Goal: Transaction & Acquisition: Book appointment/travel/reservation

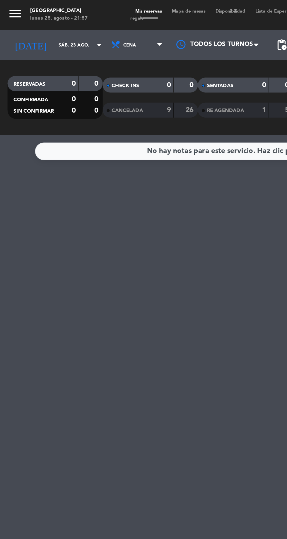
click at [40, 27] on input "sáb. 23 ago." at bounding box center [49, 26] width 37 height 9
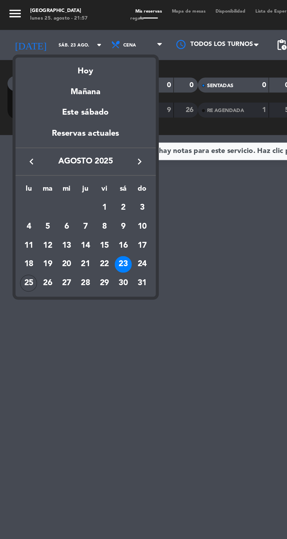
click at [30, 168] on div "26" at bounding box center [28, 166] width 10 height 10
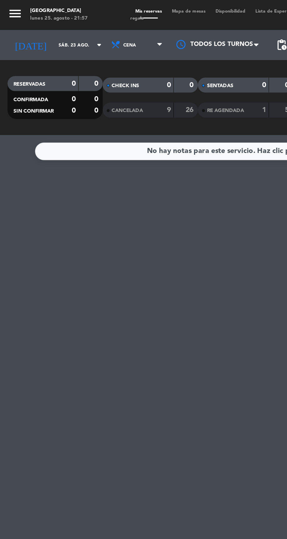
type input "[DATE] ago."
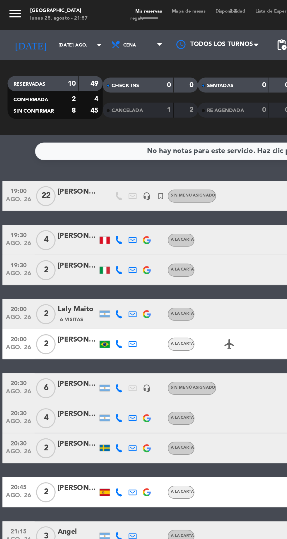
click at [109, 7] on span "Mapa de mesas" at bounding box center [109, 6] width 25 height 3
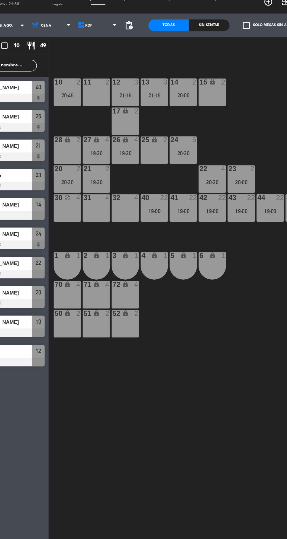
click at [220, 145] on div "20:00" at bounding box center [217, 144] width 20 height 4
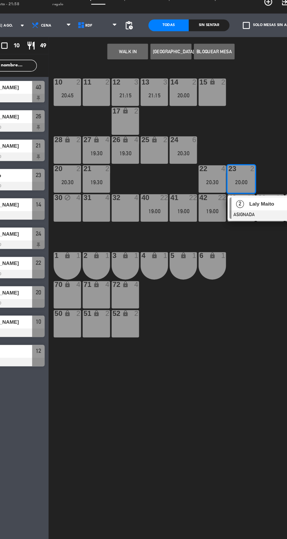
click at [101, 77] on div "11 2" at bounding box center [109, 76] width 20 height 20
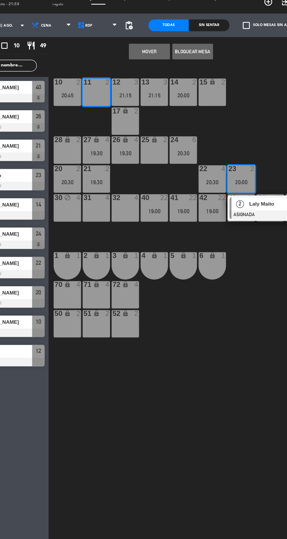
click at [150, 44] on button "Mover" at bounding box center [148, 46] width 30 height 12
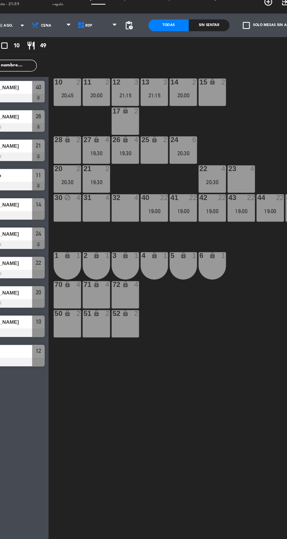
click at [130, 75] on div "12 3 21:15" at bounding box center [130, 76] width 20 height 20
click at [203, 304] on div "10 2 20:45 11 2 20:00 12 3 21:15 13 3 21:15 14 2 20:00 15 lock 2 17 lock 2 24 6…" at bounding box center [181, 297] width 211 height 483
click at [155, 80] on div "21:15" at bounding box center [152, 79] width 20 height 4
click at [231, 109] on div "10 2 20:45 11 2 20:00 12 3 21:15 13 3 21:15 14 2 20:00 15 lock 2 17 lock 2 24 6…" at bounding box center [181, 297] width 211 height 483
click at [152, 80] on div "21:15" at bounding box center [152, 79] width 20 height 4
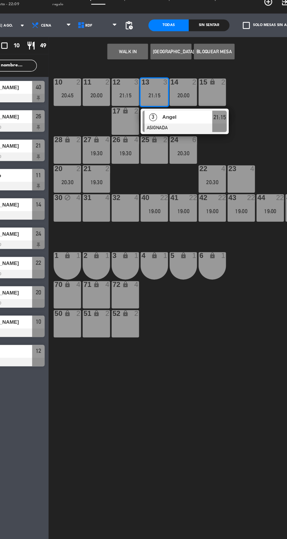
click at [218, 140] on div "23 4" at bounding box center [217, 141] width 20 height 20
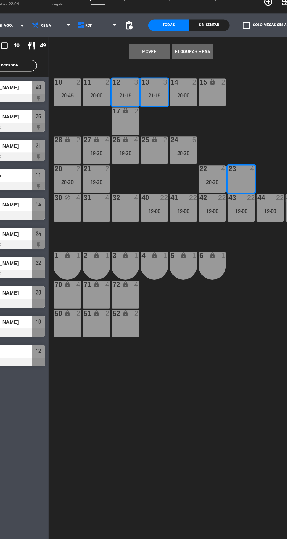
click at [152, 49] on button "Mover" at bounding box center [148, 46] width 30 height 12
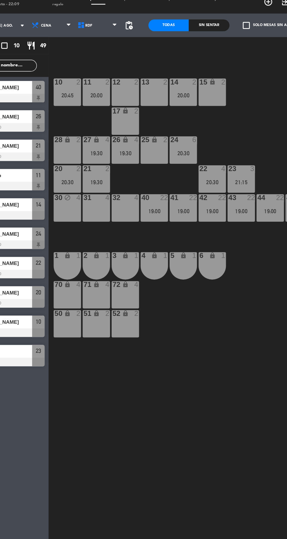
click at [173, 79] on div "20:00" at bounding box center [174, 79] width 20 height 4
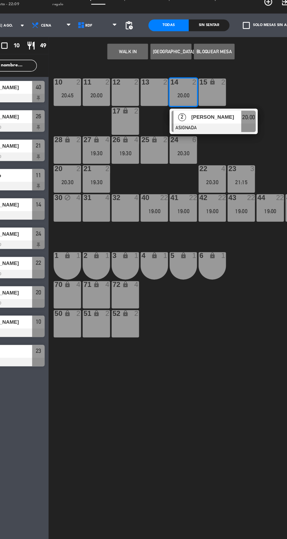
click at [82, 123] on div "28 lock 2" at bounding box center [87, 119] width 20 height 20
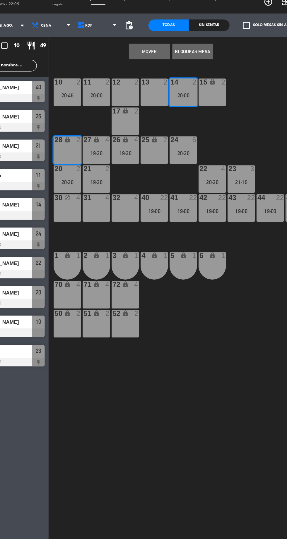
click at [153, 49] on button "Mover" at bounding box center [148, 46] width 30 height 12
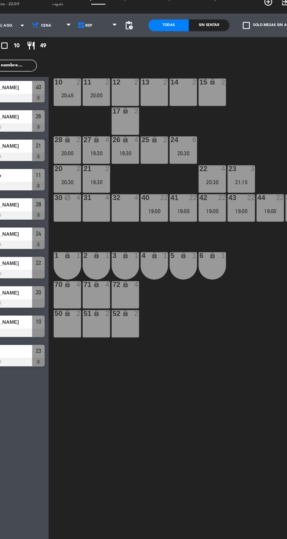
click at [202, 86] on div "15 lock 2" at bounding box center [195, 76] width 20 height 20
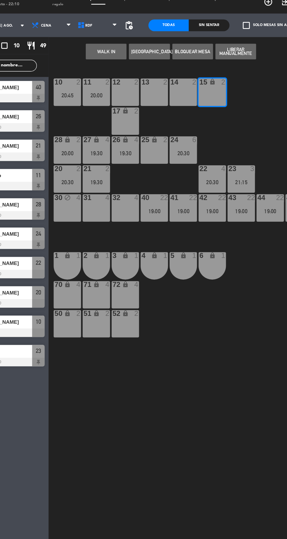
click at [130, 78] on div "12 2" at bounding box center [130, 76] width 20 height 20
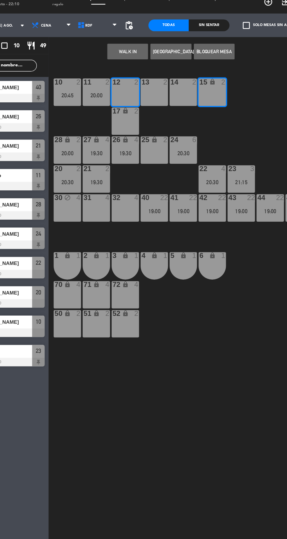
click at [159, 80] on div "13 2" at bounding box center [152, 76] width 20 height 20
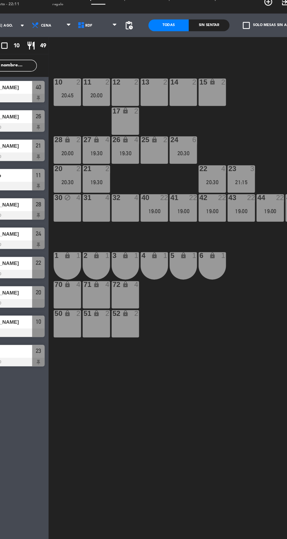
click at [227, 92] on div "10 2 20:45 11 2 20:00 12 2 13 2 14 2 15 lock 2 17 lock 2 24 6 20:30 25 lock 2 2…" at bounding box center [181, 297] width 211 height 483
click at [128, 78] on div "12 2" at bounding box center [130, 76] width 20 height 20
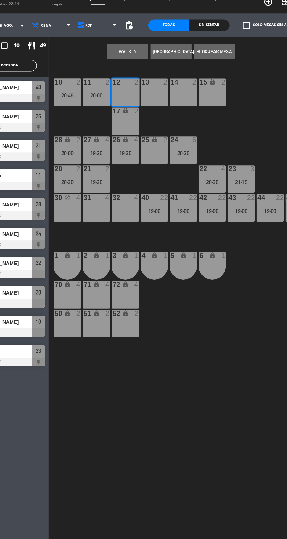
click at [159, 76] on div "13 2" at bounding box center [152, 76] width 20 height 20
click at [181, 79] on div "14 2" at bounding box center [174, 76] width 20 height 20
click at [198, 82] on div "15 lock 2" at bounding box center [195, 76] width 20 height 20
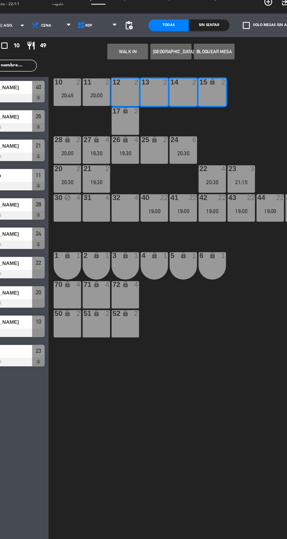
click at [171, 46] on button "[GEOGRAPHIC_DATA]" at bounding box center [164, 46] width 30 height 12
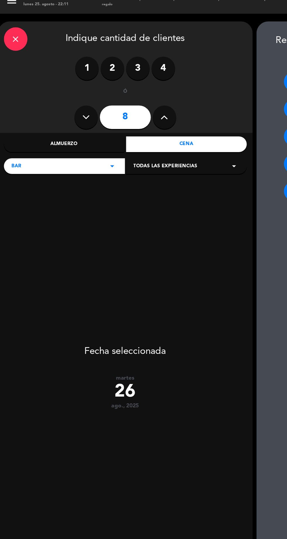
click at [61, 96] on button at bounding box center [65, 95] width 18 height 18
type input "7"
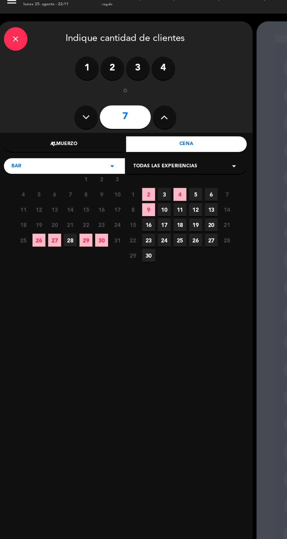
click at [29, 187] on span "26" at bounding box center [29, 187] width 10 height 10
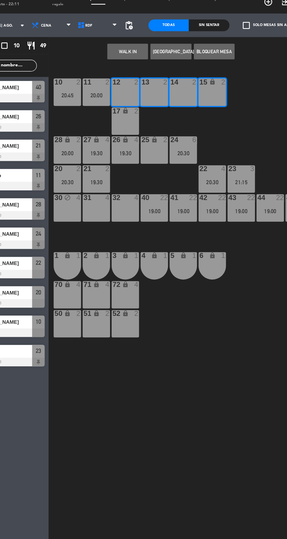
click at [159, 46] on button "[GEOGRAPHIC_DATA]" at bounding box center [164, 46] width 30 height 12
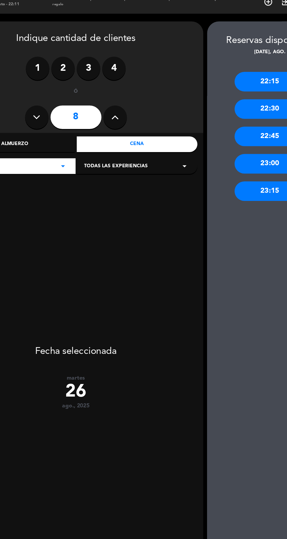
click at [218, 67] on div "22:15" at bounding box center [238, 68] width 53 height 15
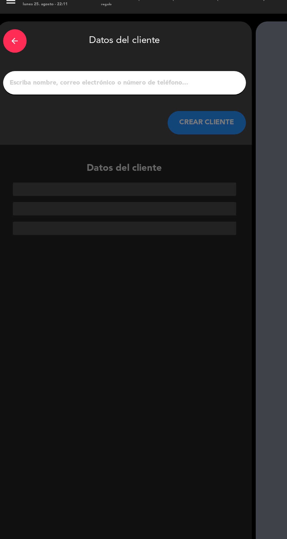
click at [49, 70] on input "1" at bounding box center [93, 69] width 173 height 8
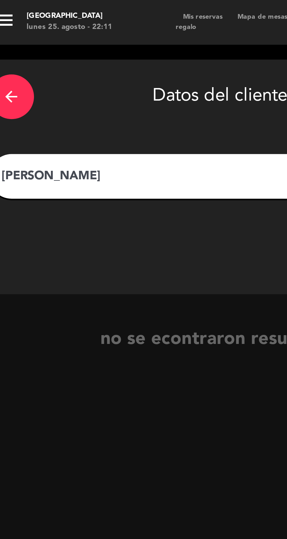
click at [46, 66] on input "[PERSON_NAME]" at bounding box center [93, 69] width 173 height 8
type input "[PERSON_NAME]"
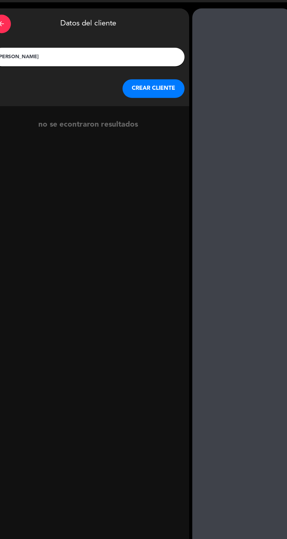
click at [164, 99] on button "CREAR CLIENTE" at bounding box center [155, 99] width 59 height 18
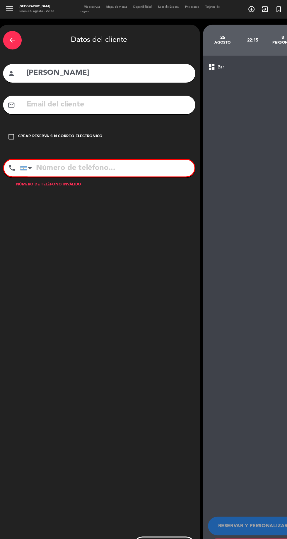
click at [6, 124] on div "check_box_outline_blank Crear reserva sin correo electrónico" at bounding box center [93, 129] width 181 height 18
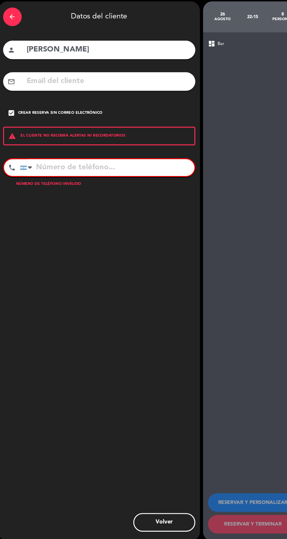
click at [63, 182] on input "tel" at bounding box center [101, 181] width 164 height 16
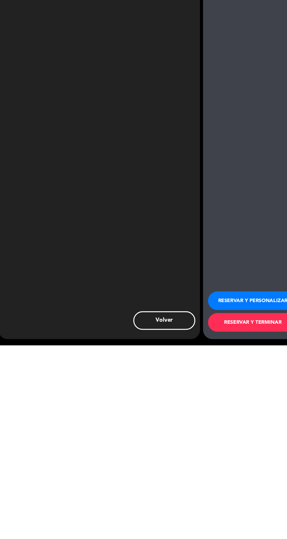
scroll to position [37, 0]
type input "1111111111"
click at [245, 495] on button "RESERVAR Y PERSONALIZAR" at bounding box center [238, 497] width 85 height 18
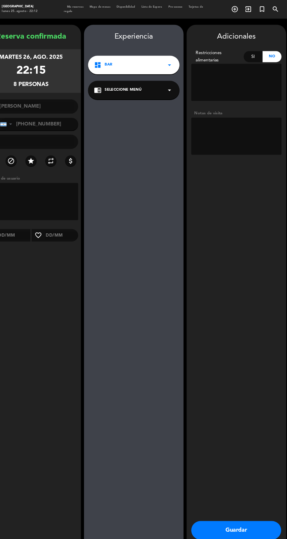
scroll to position [0, 0]
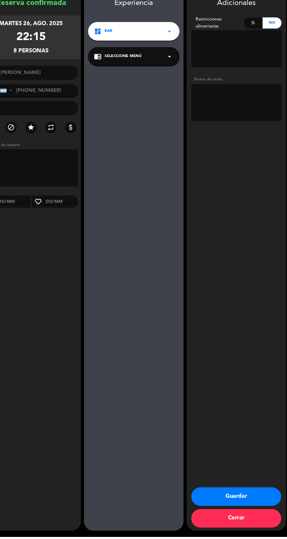
click at [258, 510] on button "Guardar" at bounding box center [238, 502] width 85 height 18
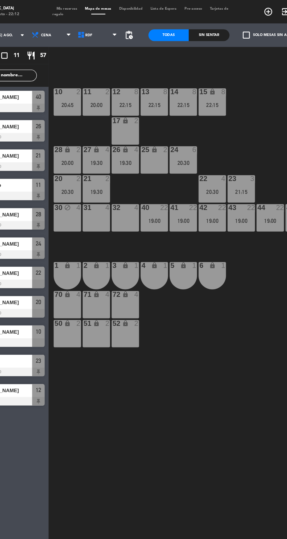
click at [92, 7] on span "Mis reservas" at bounding box center [86, 6] width 21 height 3
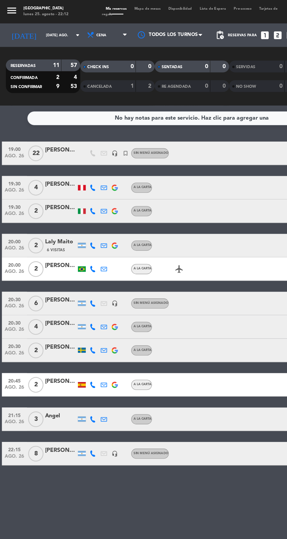
click at [48, 337] on div "[PERSON_NAME]" at bounding box center [45, 337] width 23 height 7
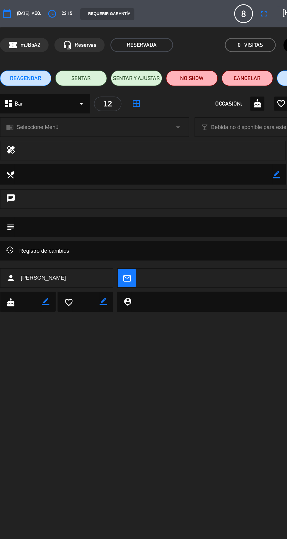
click at [44, 14] on button "access_time" at bounding box center [39, 10] width 11 height 11
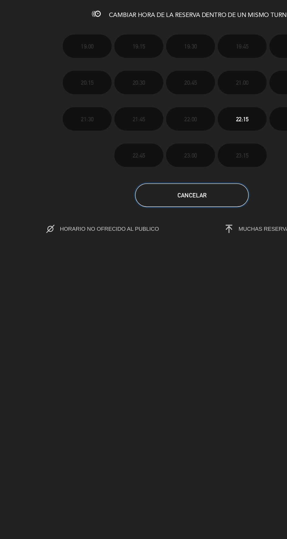
click at [162, 155] on button "Cancelar" at bounding box center [143, 146] width 85 height 18
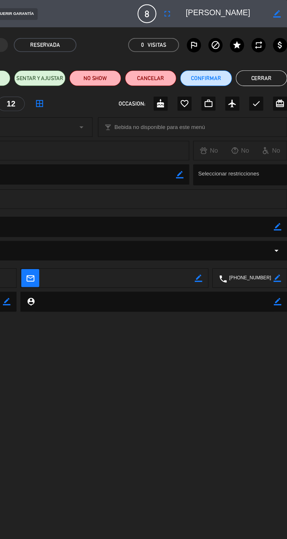
click at [272, 56] on button "Cerrar" at bounding box center [267, 59] width 38 height 12
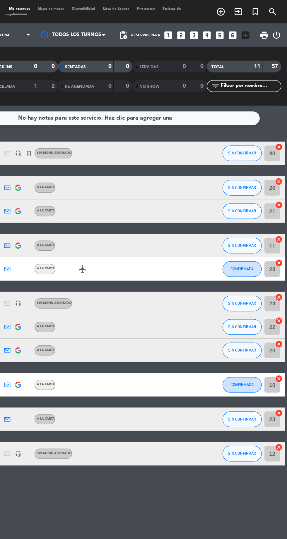
click at [103, 20] on div at bounding box center [127, 26] width 59 height 13
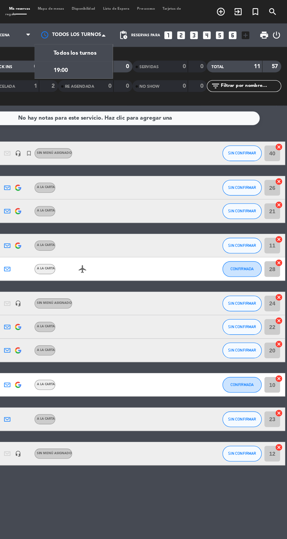
click at [113, 20] on div at bounding box center [127, 26] width 59 height 13
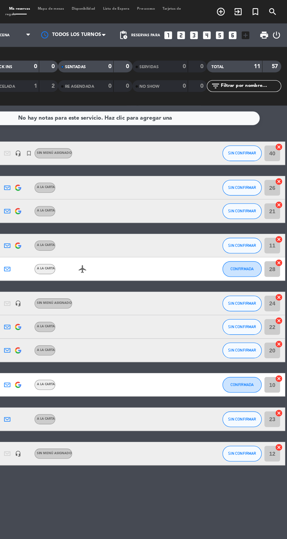
click at [102, 6] on span "Mapa de mesas" at bounding box center [109, 6] width 25 height 3
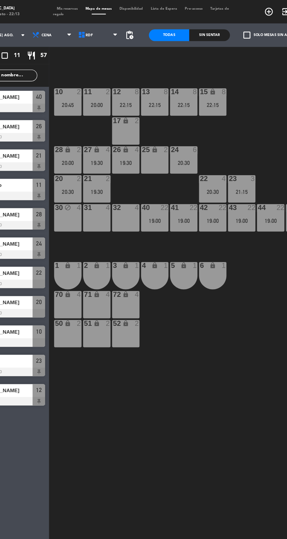
click at [156, 76] on div "13 8 22:15" at bounding box center [152, 76] width 20 height 20
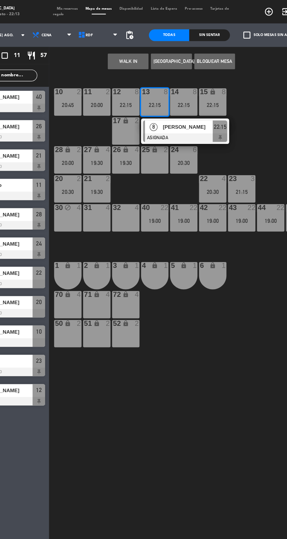
click at [114, 167] on div "31 4" at bounding box center [109, 163] width 20 height 20
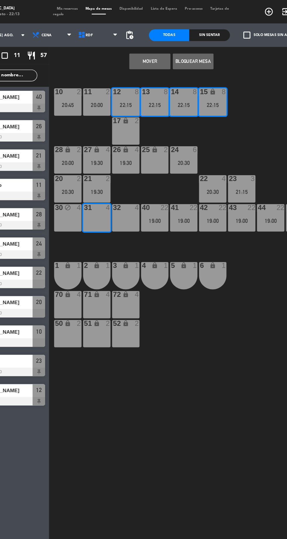
click at [148, 46] on button "Mover" at bounding box center [148, 46] width 30 height 12
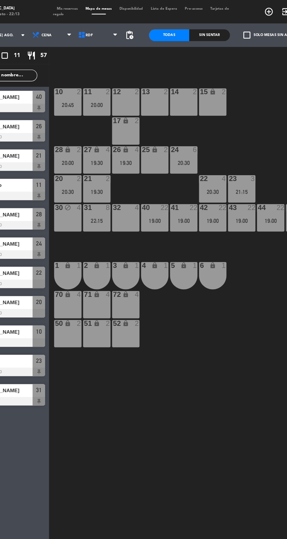
click at [88, 6] on span "Mis reservas" at bounding box center [86, 6] width 21 height 3
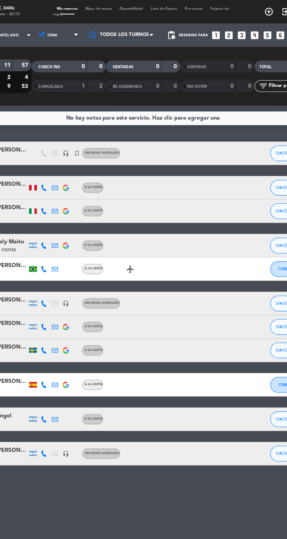
click at [115, 6] on span "Mapa de mesas" at bounding box center [109, 6] width 25 height 3
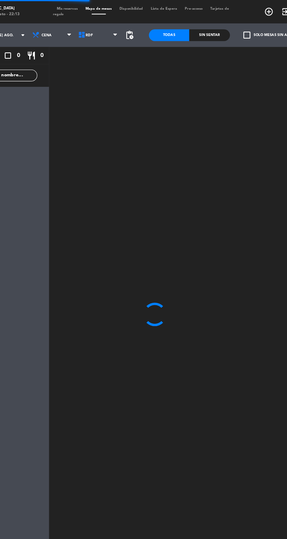
click at [132, 28] on span "pending_actions" at bounding box center [133, 26] width 7 height 7
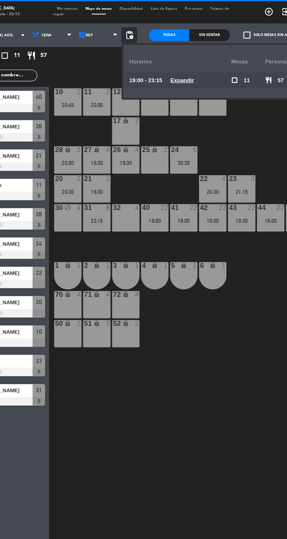
scroll to position [0, 10]
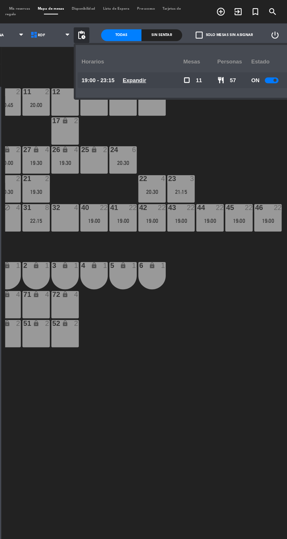
click at [277, 60] on span at bounding box center [278, 60] width 2 height 2
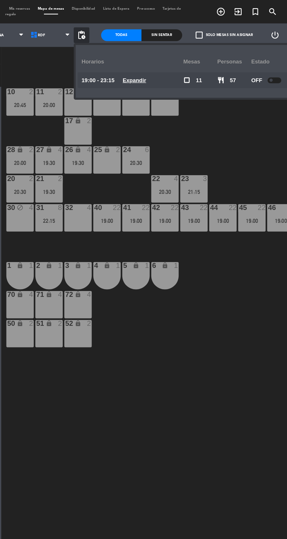
click at [222, 302] on div "10 2 20:45 11 2 20:00 12 2 13 2 14 2 15 lock 2 17 lock 2 24 6 20:30 25 lock 2 2…" at bounding box center [181, 297] width 211 height 483
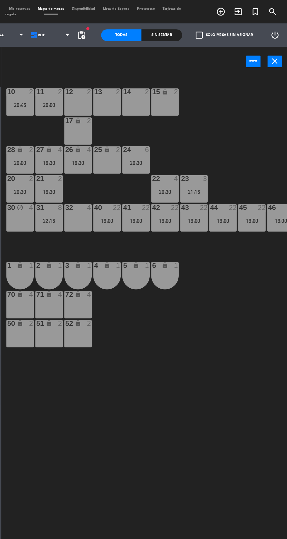
click at [109, 164] on div "22:15" at bounding box center [109, 165] width 20 height 4
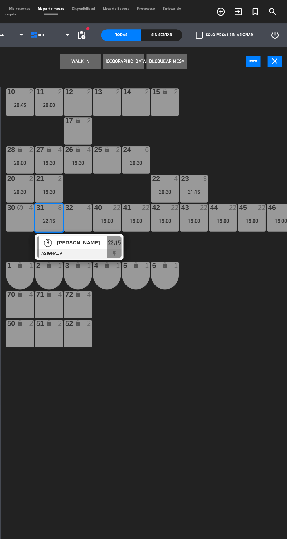
click at [106, 6] on span "Mapa de mesas" at bounding box center [109, 6] width 25 height 3
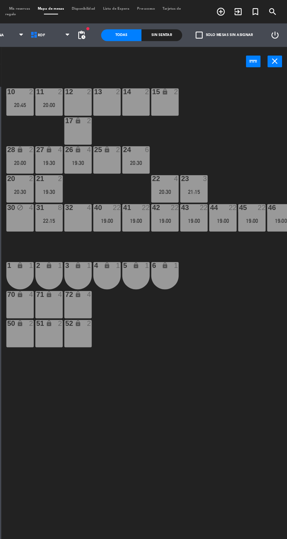
click at [223, 307] on div "10 2 20:45 11 2 20:00 12 2 13 2 14 2 15 lock 2 17 lock 2 24 6 20:30 25 lock 2 2…" at bounding box center [181, 297] width 211 height 483
